Goal: Task Accomplishment & Management: Complete application form

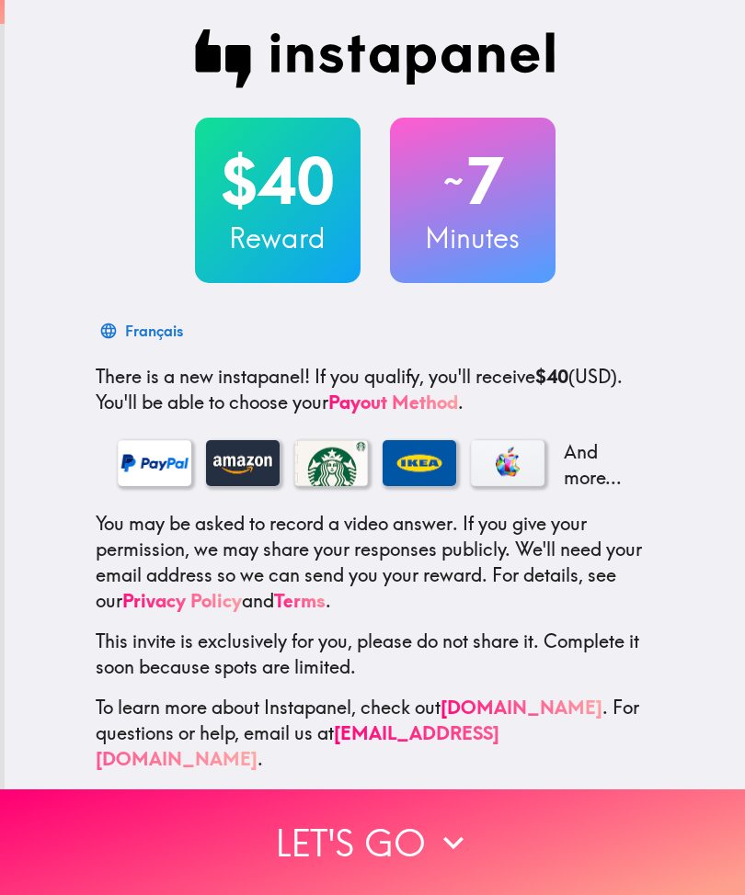
click at [461, 836] on icon "button" at bounding box center [453, 843] width 40 height 40
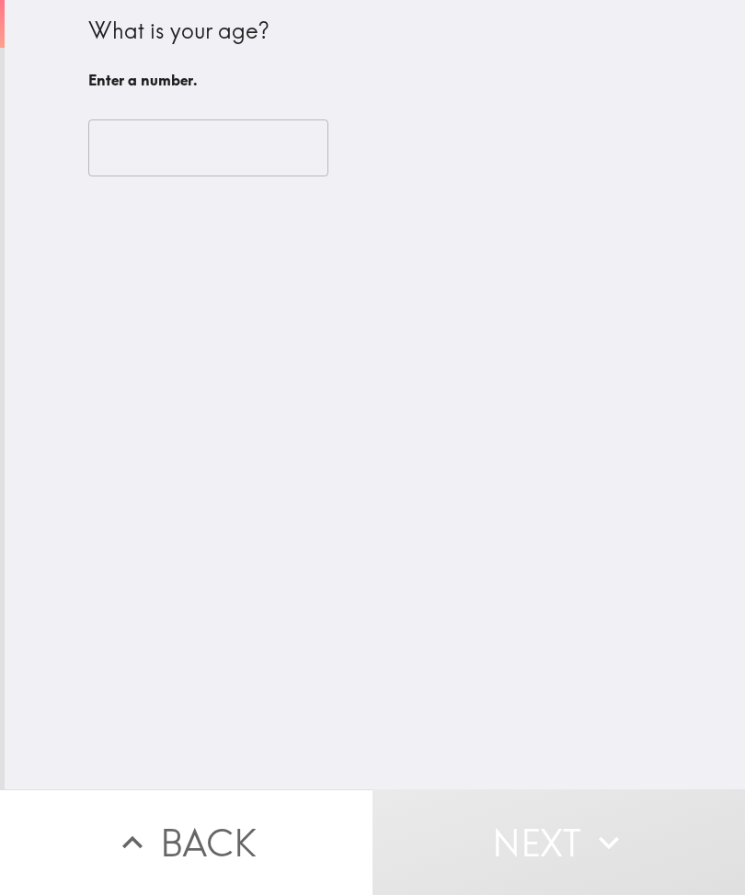
click at [296, 135] on input "number" at bounding box center [208, 147] width 240 height 57
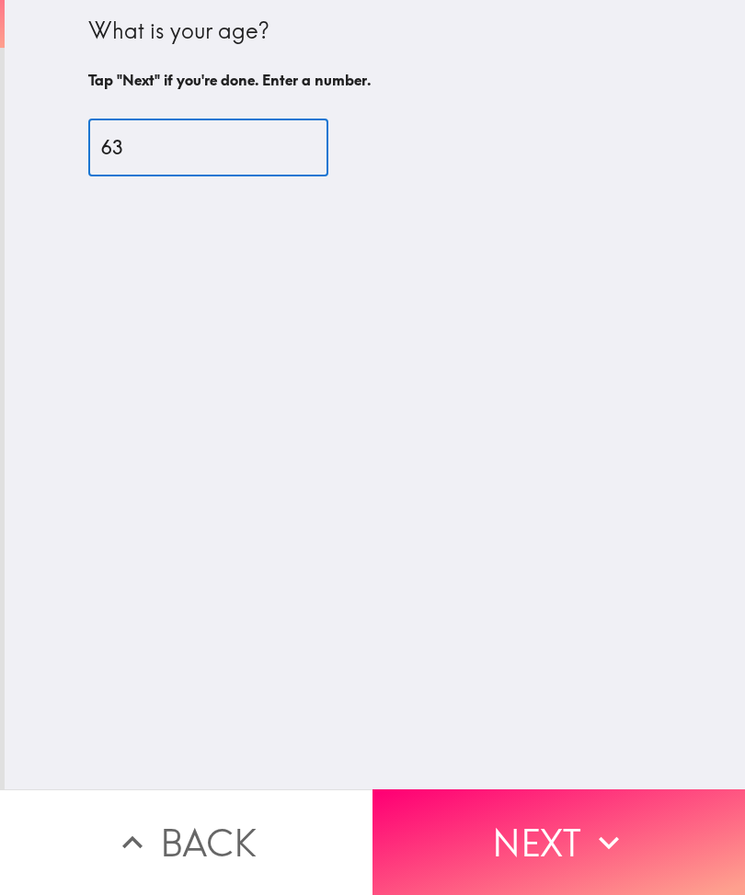
type input "63"
click at [573, 832] on button "Next" at bounding box center [558, 843] width 372 height 106
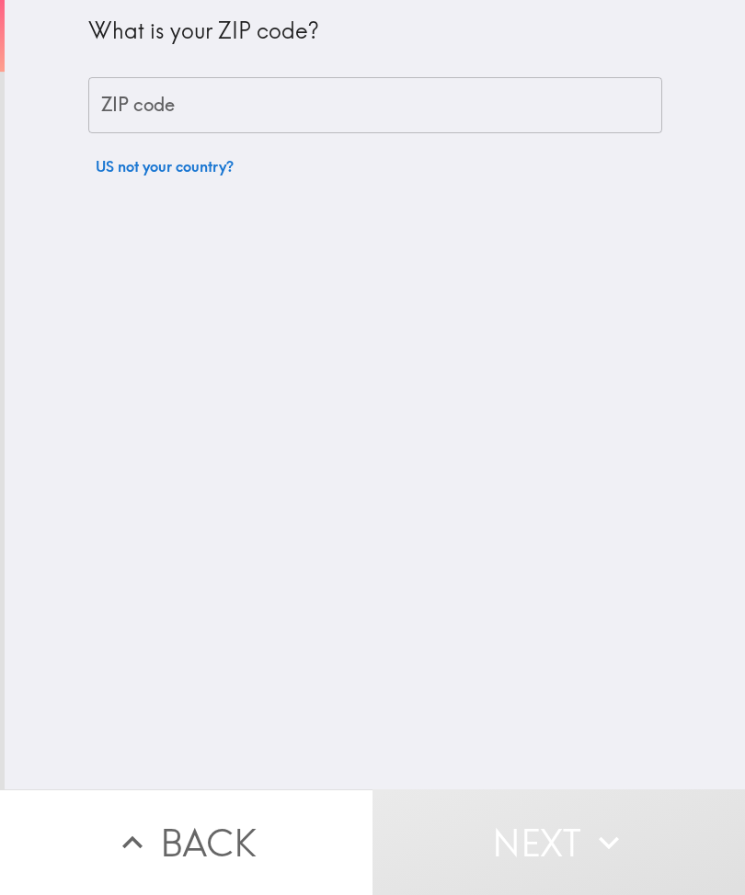
click at [483, 105] on input "ZIP code" at bounding box center [375, 105] width 574 height 57
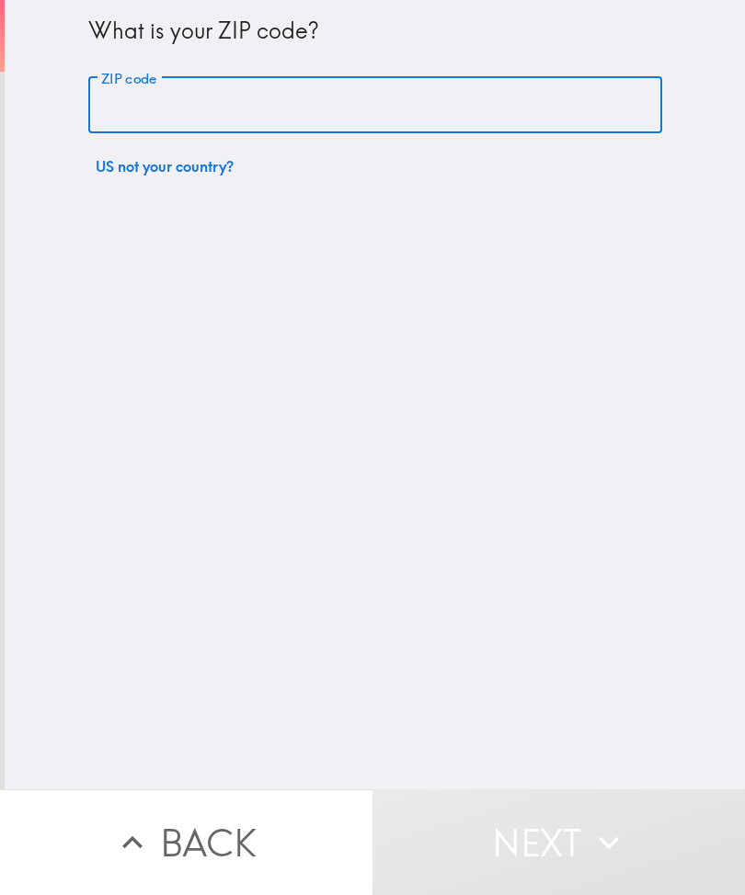
type input "21117"
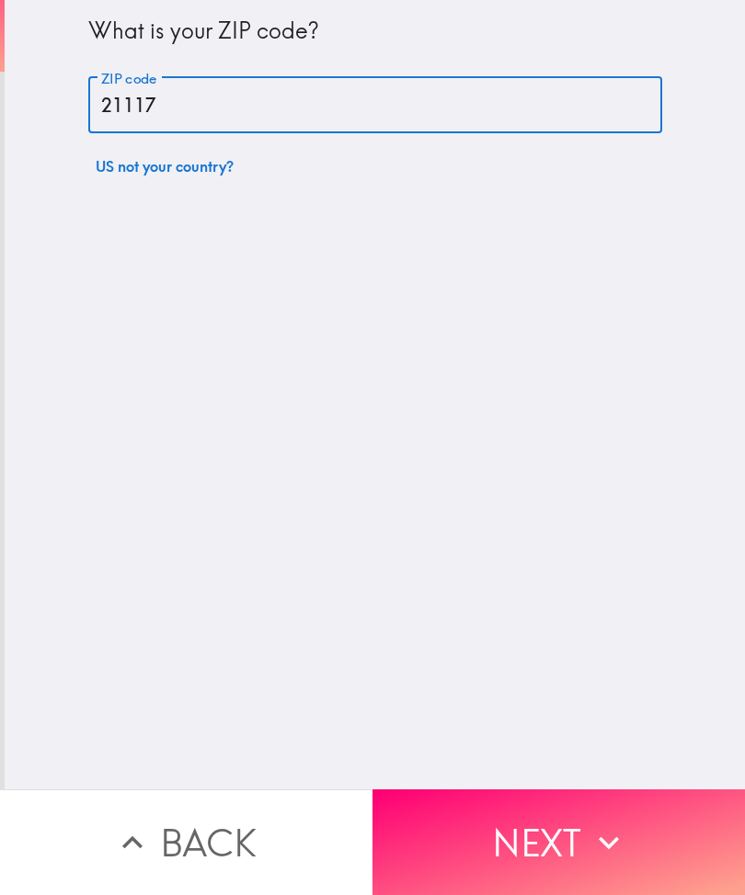
click at [565, 839] on button "Next" at bounding box center [558, 843] width 372 height 106
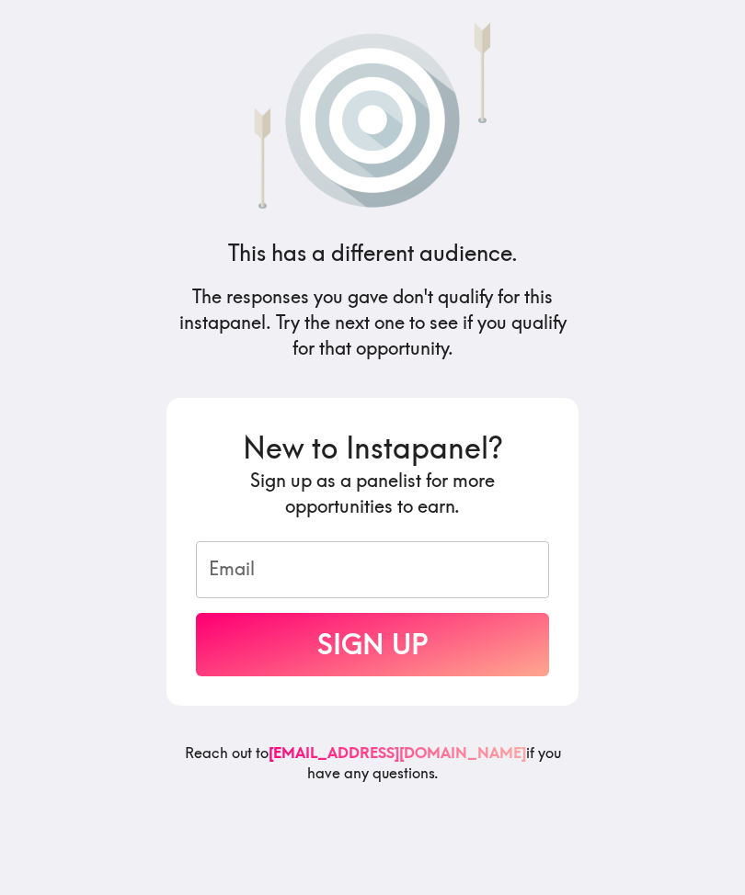
click at [484, 572] on input "Email" at bounding box center [372, 569] width 353 height 57
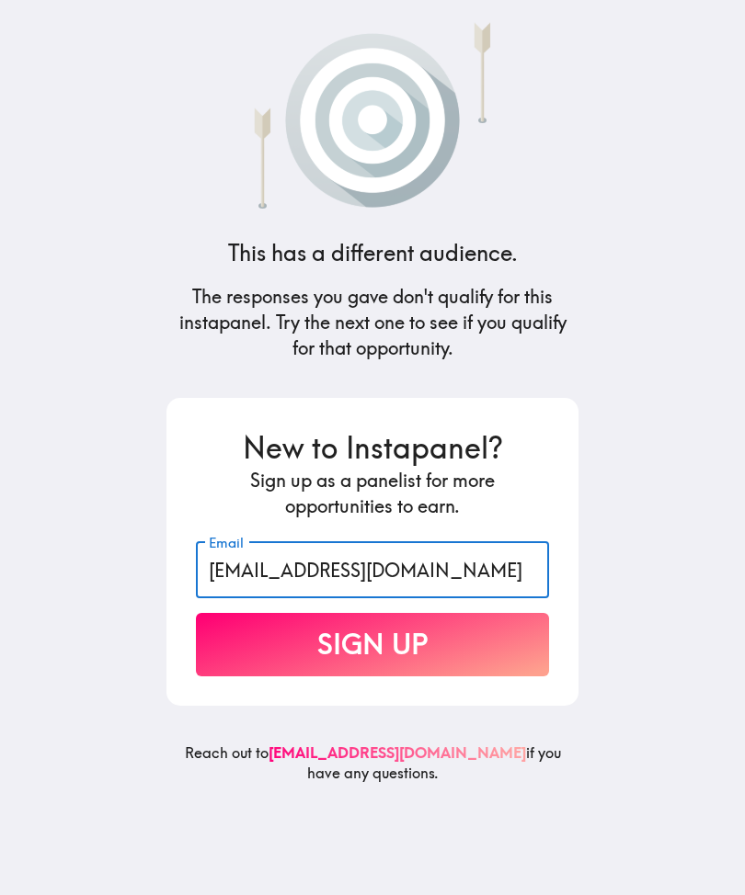
type input "[EMAIL_ADDRESS][DOMAIN_NAME]"
click at [461, 656] on button "Sign Up" at bounding box center [372, 644] width 353 height 63
